Goal: Information Seeking & Learning: Learn about a topic

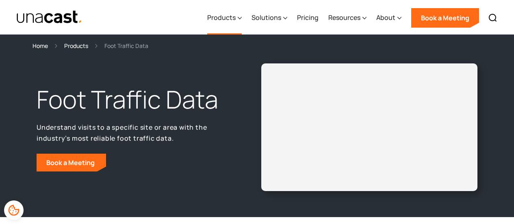
click at [223, 17] on div "Products" at bounding box center [221, 18] width 28 height 10
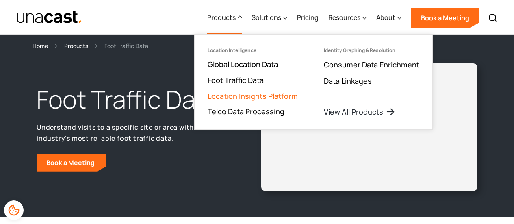
click at [240, 93] on link "Location Insights Platform" at bounding box center [253, 96] width 90 height 10
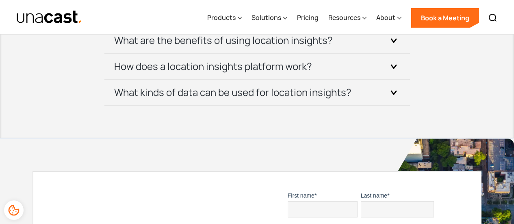
scroll to position [2759, 0]
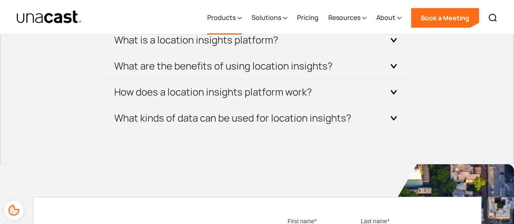
click at [218, 18] on div "Products" at bounding box center [221, 18] width 28 height 10
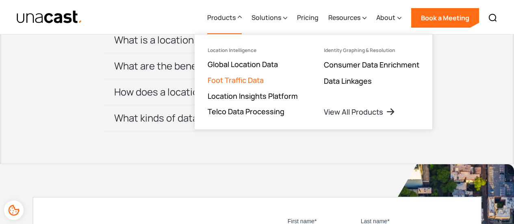
click at [234, 83] on link "Foot Traffic Data" at bounding box center [236, 80] width 56 height 10
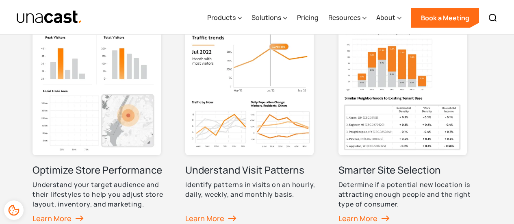
scroll to position [406, 0]
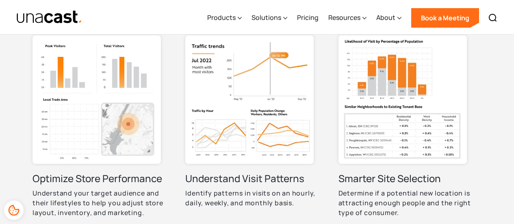
click at [121, 95] on img at bounding box center [97, 99] width 128 height 128
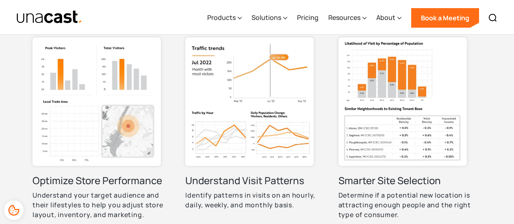
click at [232, 89] on img at bounding box center [249, 101] width 128 height 128
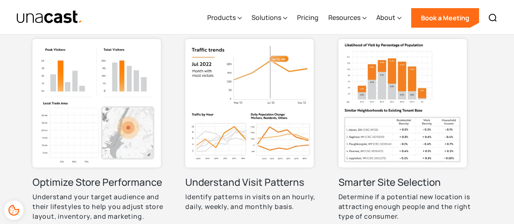
click at [121, 96] on img at bounding box center [97, 103] width 128 height 128
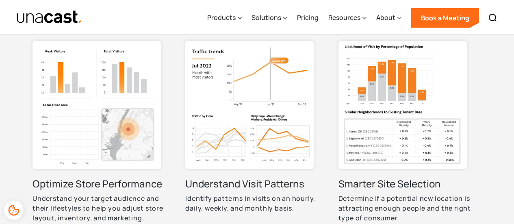
click at [400, 140] on img at bounding box center [402, 105] width 128 height 128
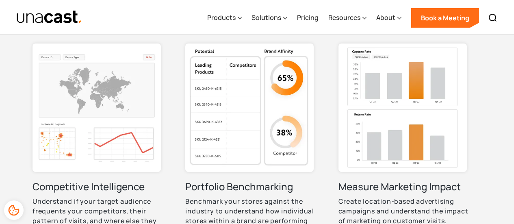
scroll to position [643, 0]
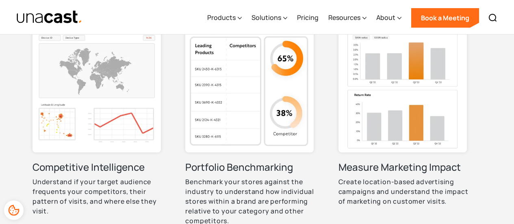
click at [417, 96] on img at bounding box center [402, 88] width 128 height 128
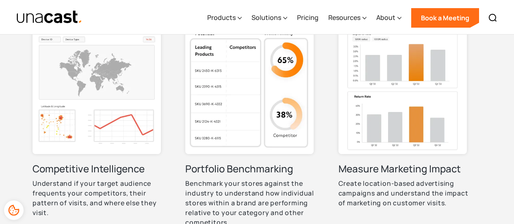
click at [131, 74] on img at bounding box center [97, 90] width 128 height 128
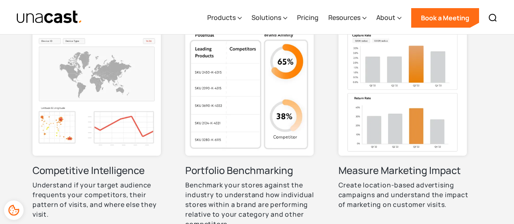
click at [268, 107] on img at bounding box center [249, 91] width 128 height 128
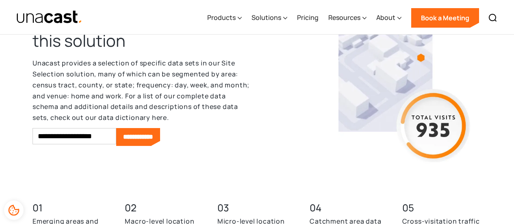
scroll to position [1828, 0]
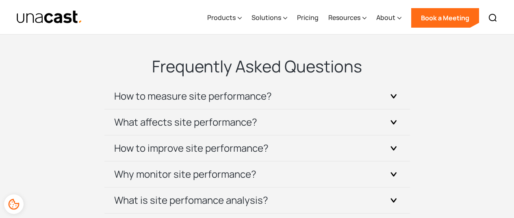
scroll to position [2316, 0]
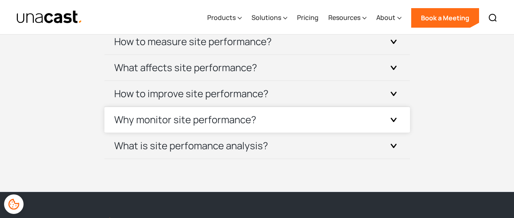
click at [247, 132] on div "Why monitor site performance?" at bounding box center [257, 120] width 286 height 26
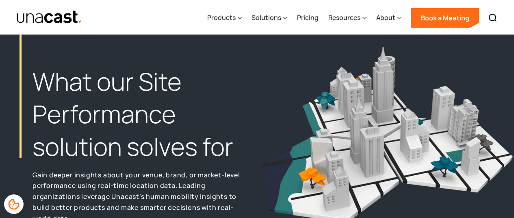
scroll to position [0, 0]
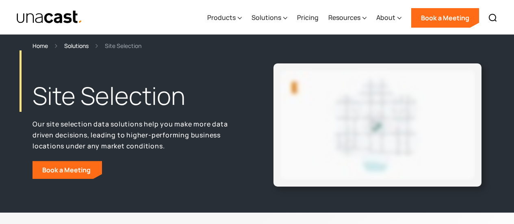
scroll to position [41, 0]
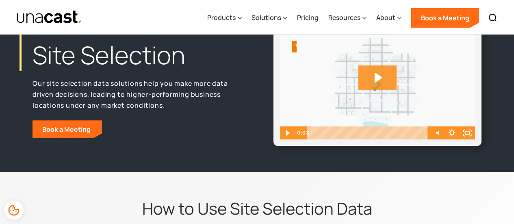
click at [375, 78] on icon "Play Video: Unacast - Our Datasets (Featured on the Site Selection Page)" at bounding box center [378, 78] width 7 height 10
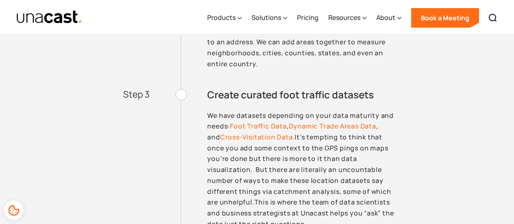
scroll to position [1991, 0]
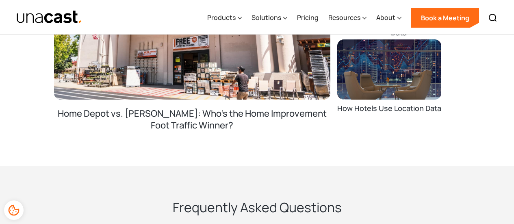
scroll to position [2763, 0]
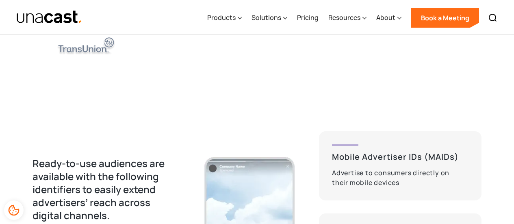
scroll to position [1463, 0]
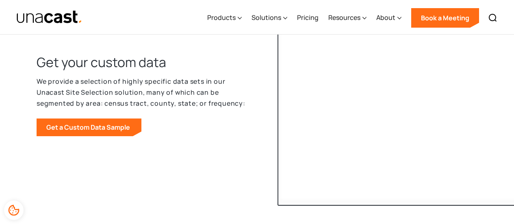
scroll to position [2560, 0]
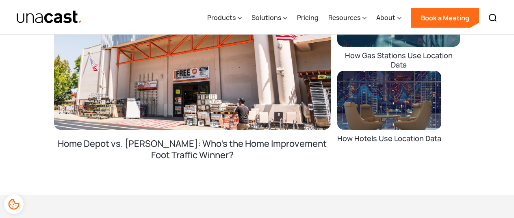
scroll to position [2113, 0]
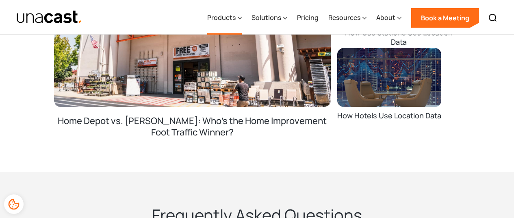
click at [234, 14] on div "Products" at bounding box center [221, 18] width 28 height 10
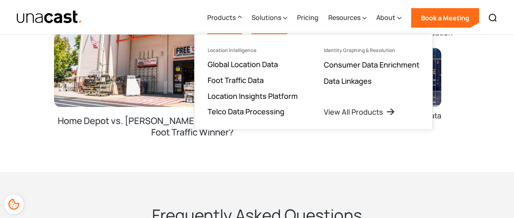
click at [263, 18] on div "Solutions" at bounding box center [267, 18] width 30 height 10
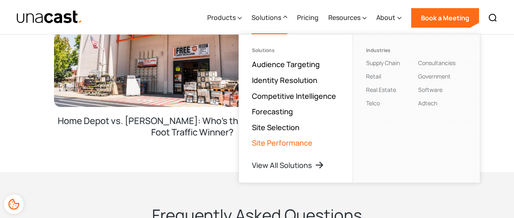
click at [282, 138] on link "Site Performance" at bounding box center [282, 143] width 61 height 10
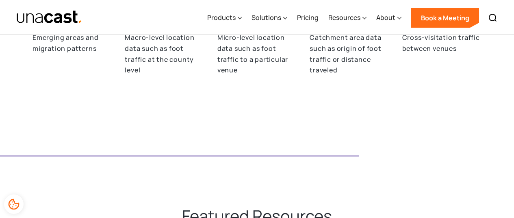
scroll to position [1828, 0]
click at [272, 16] on div "Solutions" at bounding box center [267, 18] width 30 height 10
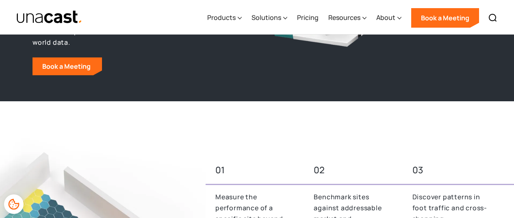
scroll to position [0, 0]
